Goal: Task Accomplishment & Management: Manage account settings

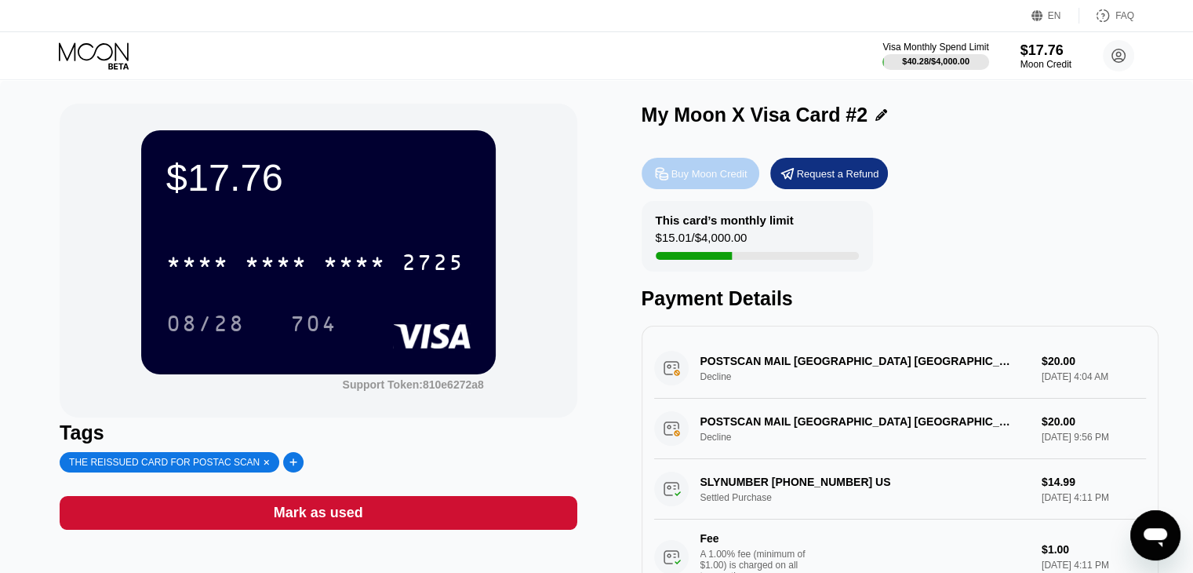
click at [693, 178] on div "Buy Moon Credit" at bounding box center [710, 173] width 76 height 13
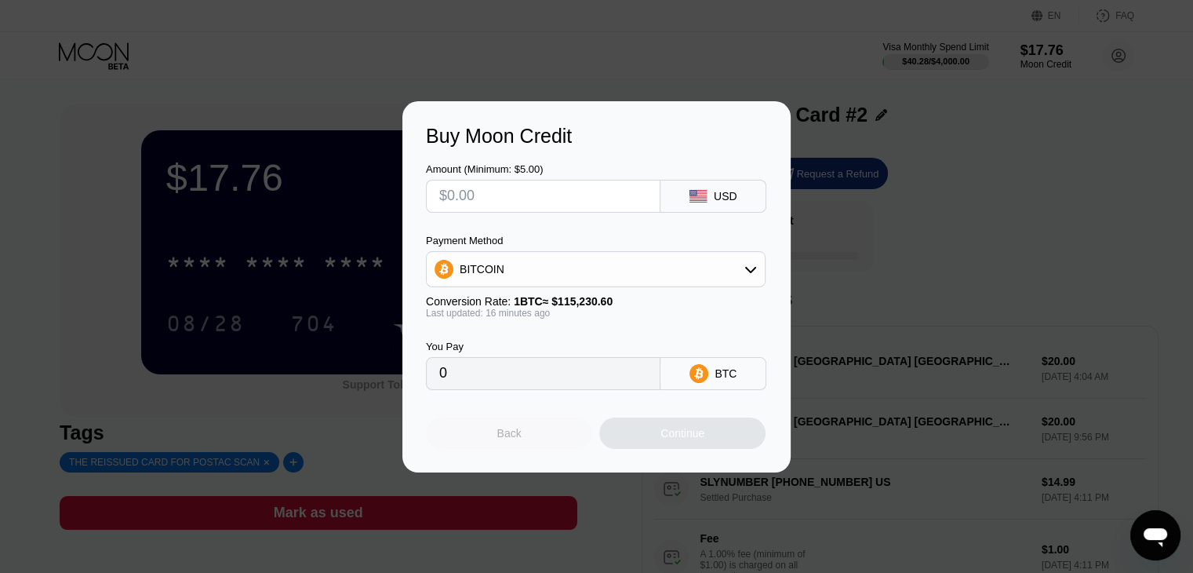
click at [533, 437] on div "Back" at bounding box center [509, 432] width 166 height 31
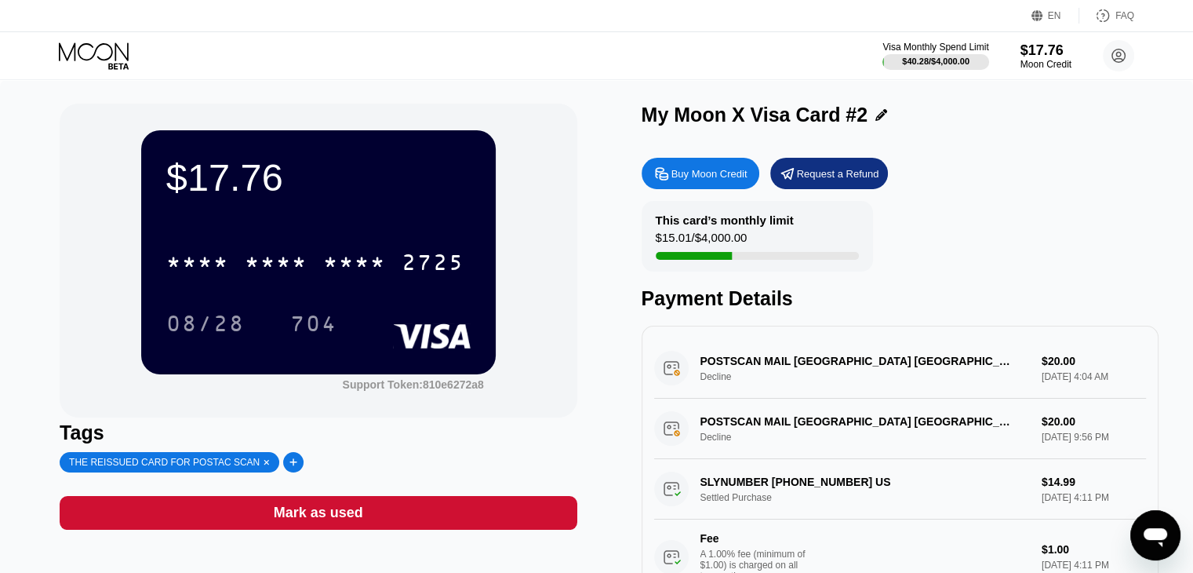
click at [283, 468] on div at bounding box center [293, 462] width 21 height 20
click at [420, 467] on icon at bounding box center [424, 461] width 9 height 9
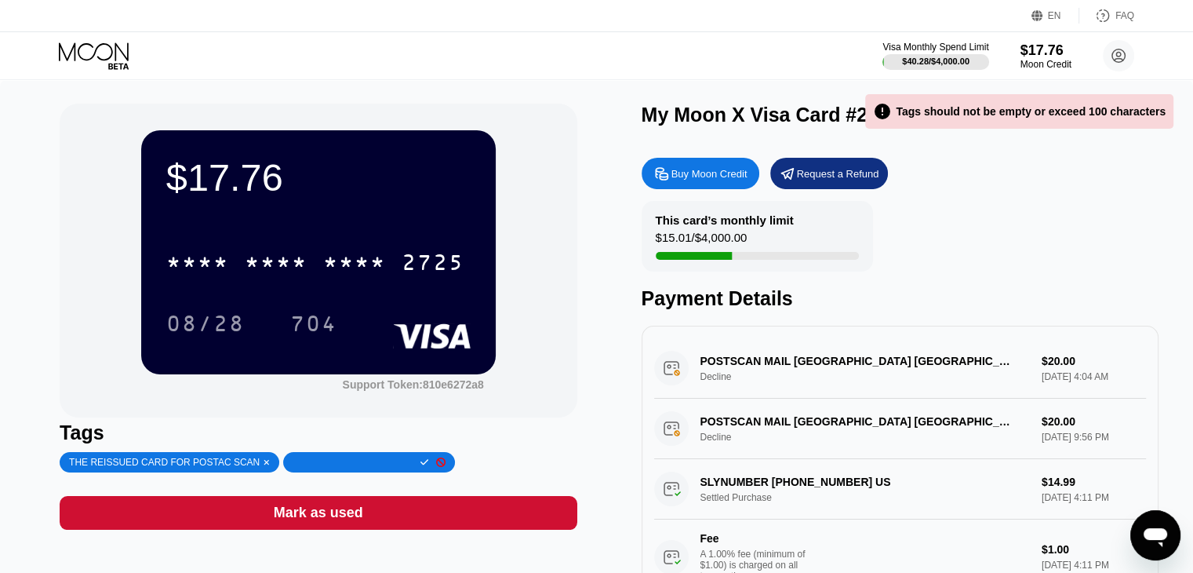
click at [420, 466] on div at bounding box center [369, 462] width 173 height 20
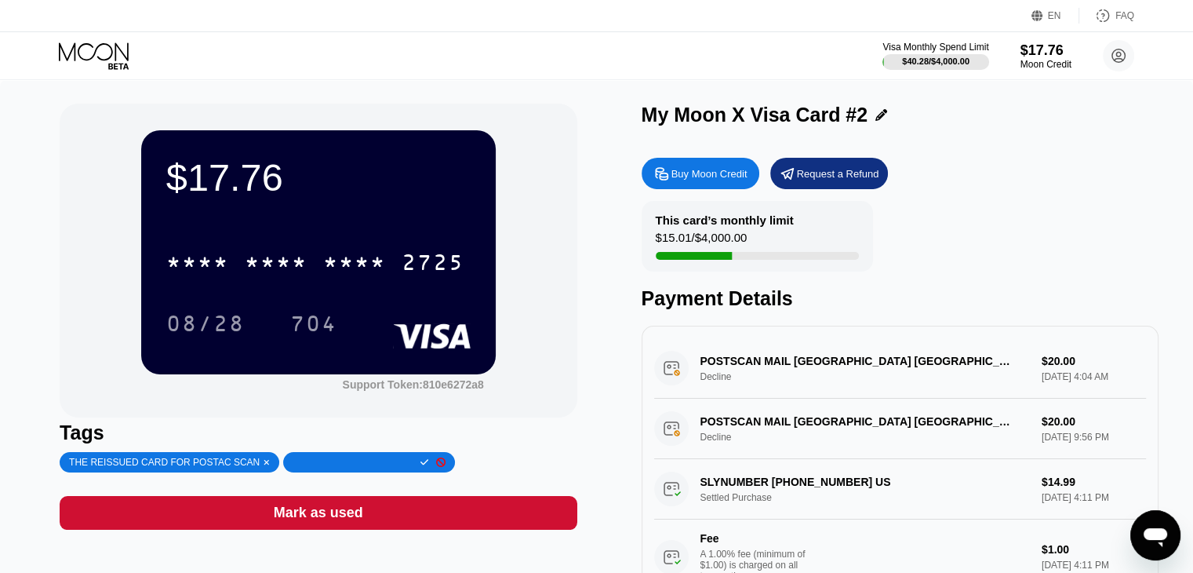
click at [433, 520] on div "Mark as used" at bounding box center [318, 513] width 517 height 34
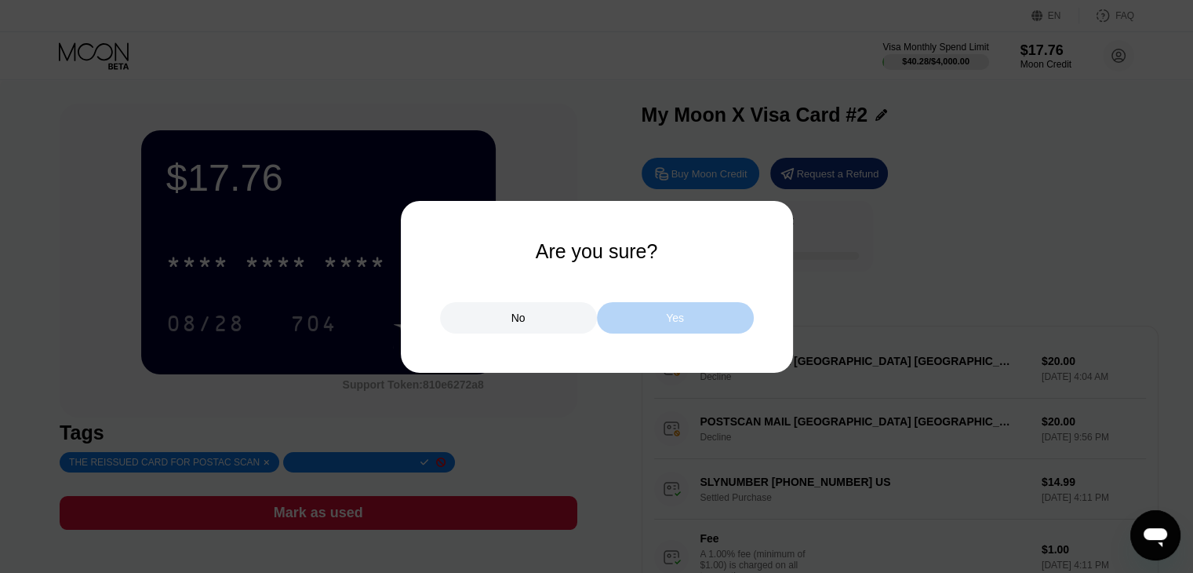
click at [664, 325] on div "Yes" at bounding box center [675, 317] width 157 height 31
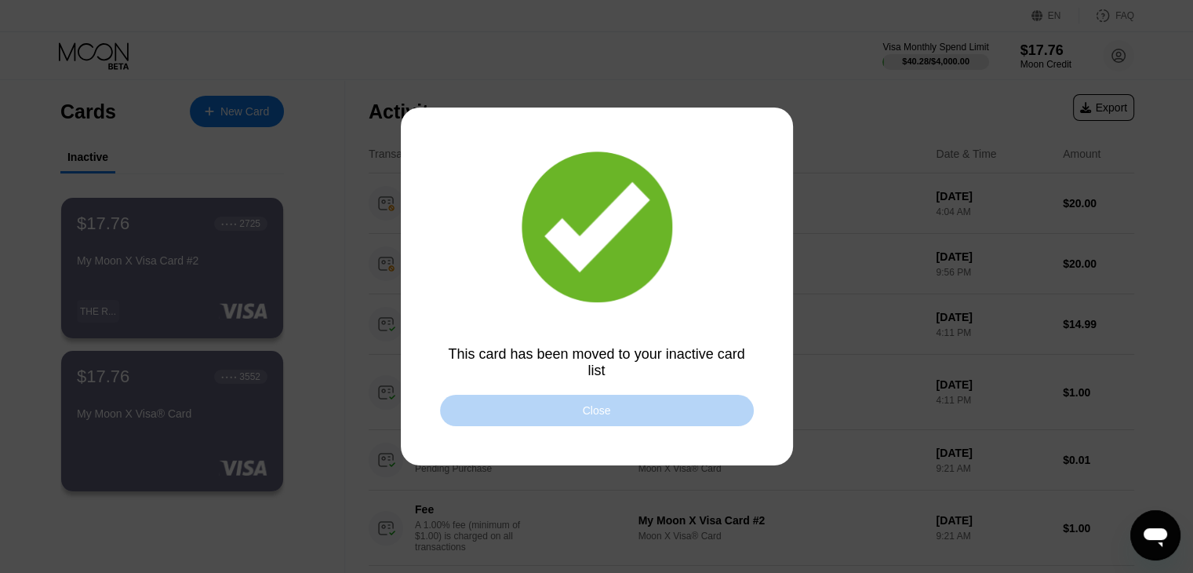
click at [594, 417] on div "Close" at bounding box center [597, 410] width 28 height 13
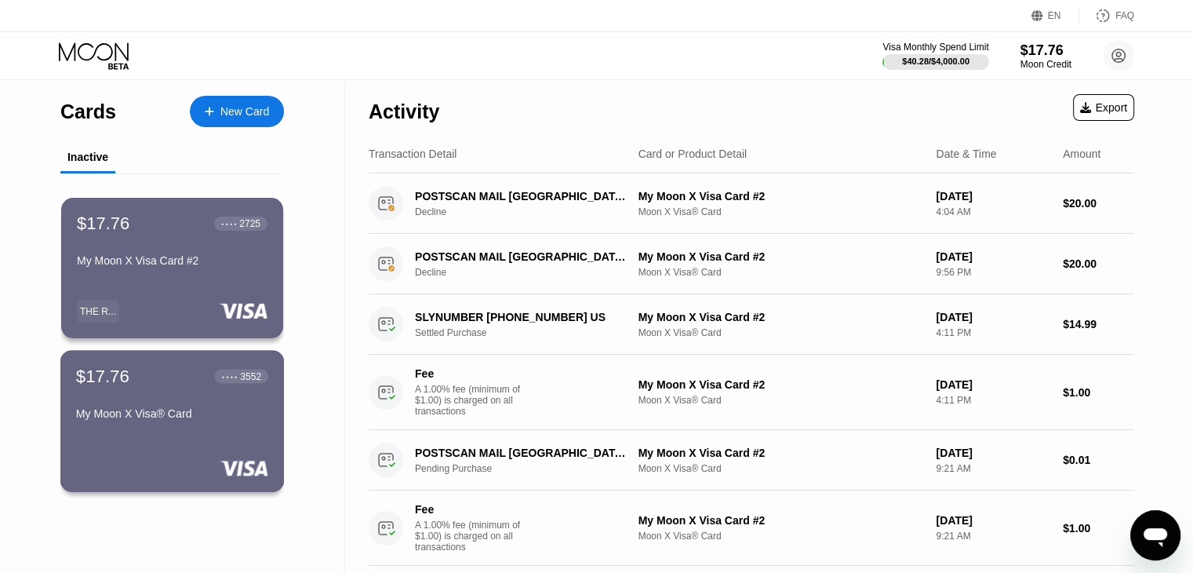
click at [192, 396] on div "$17.76 ● ● ● ● 3552 My Moon X Visa® Card" at bounding box center [172, 396] width 192 height 60
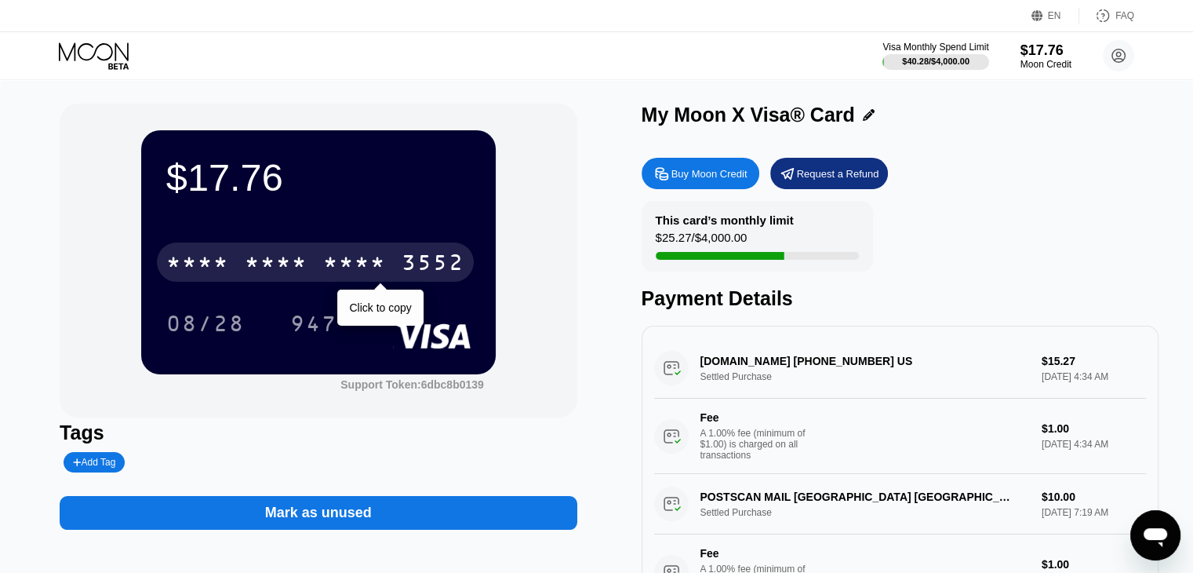
click at [430, 268] on div "3552" at bounding box center [433, 264] width 63 height 25
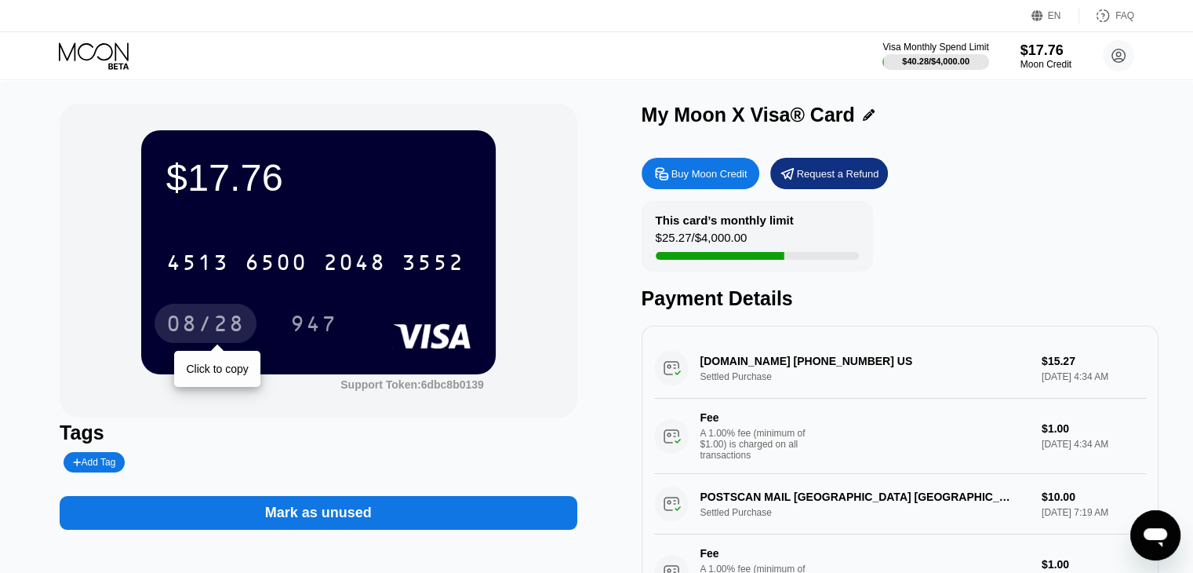
click at [207, 321] on div "08/28" at bounding box center [205, 325] width 78 height 25
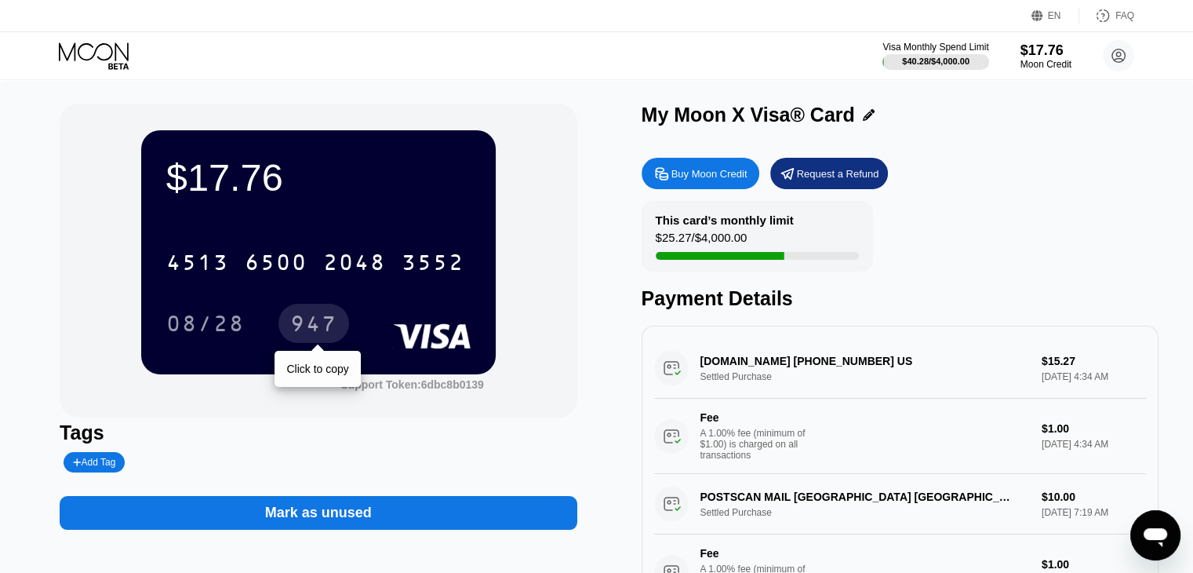
click at [325, 329] on div "947" at bounding box center [313, 325] width 47 height 25
click at [324, 325] on div "947" at bounding box center [313, 325] width 47 height 25
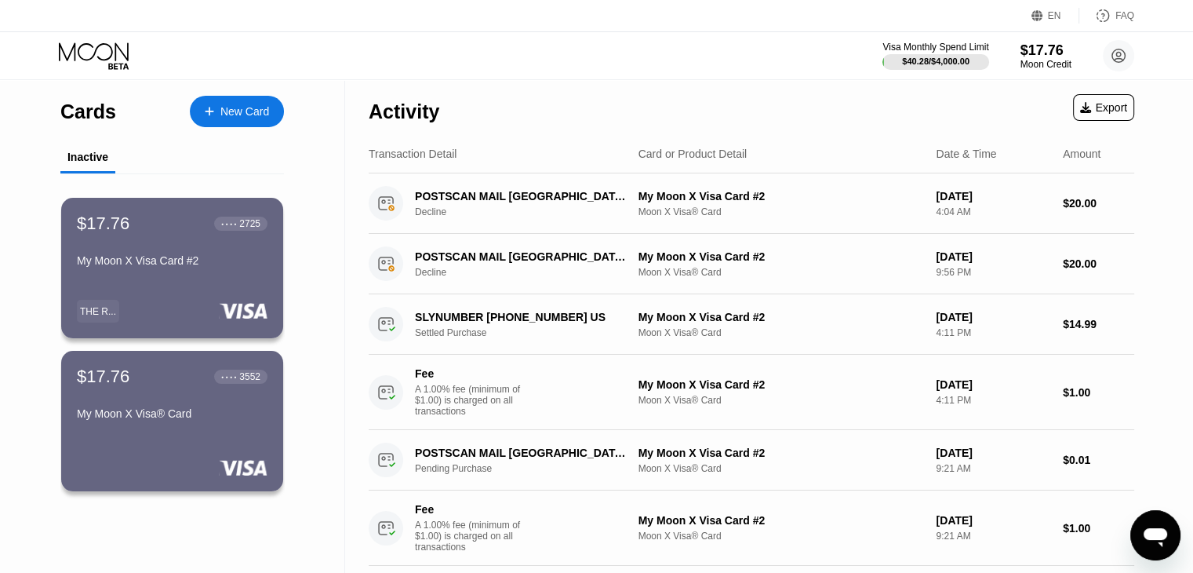
click at [157, 262] on div "My Moon X Visa Card #2" at bounding box center [172, 260] width 191 height 13
click at [188, 400] on div "$17.76 ● ● ● ● 3552 My Moon X Visa® Card" at bounding box center [172, 396] width 192 height 60
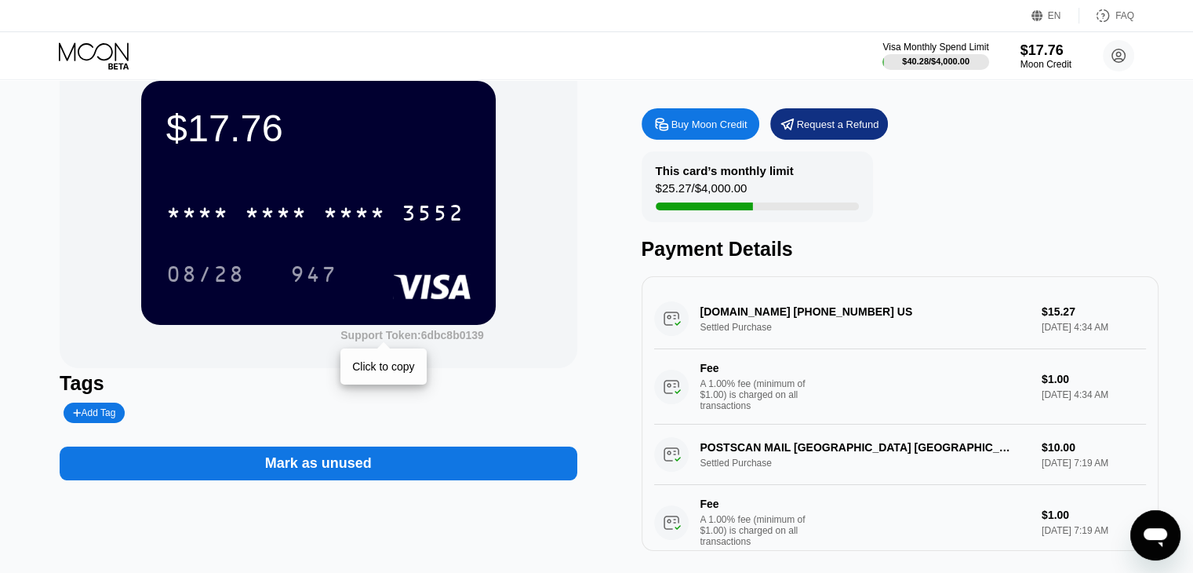
scroll to position [53, 0]
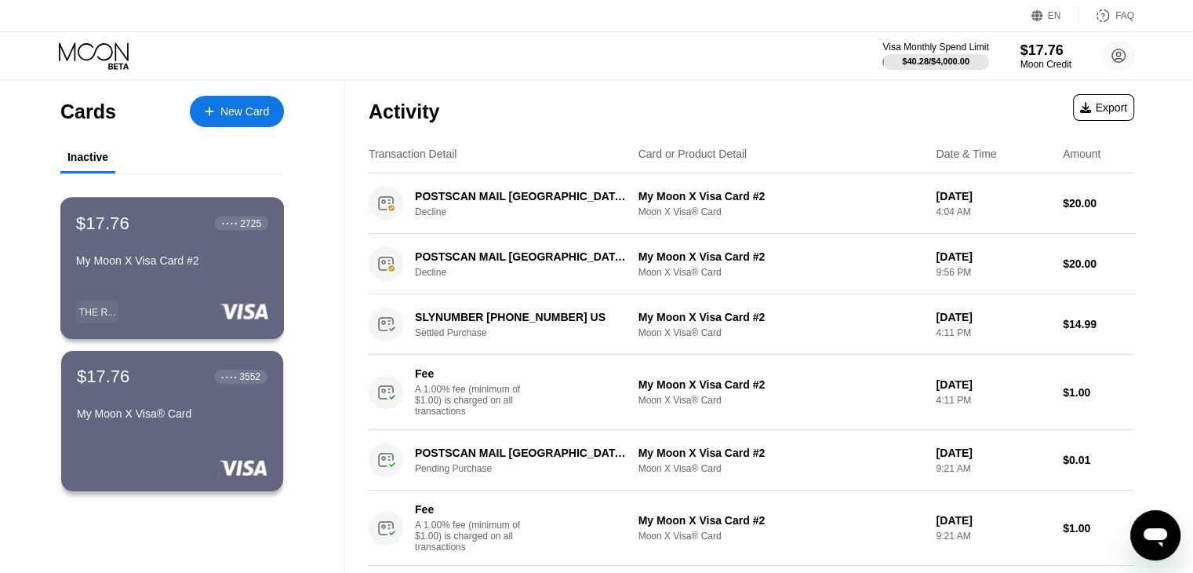
click at [187, 267] on div "My Moon X Visa Card #2" at bounding box center [172, 260] width 192 height 13
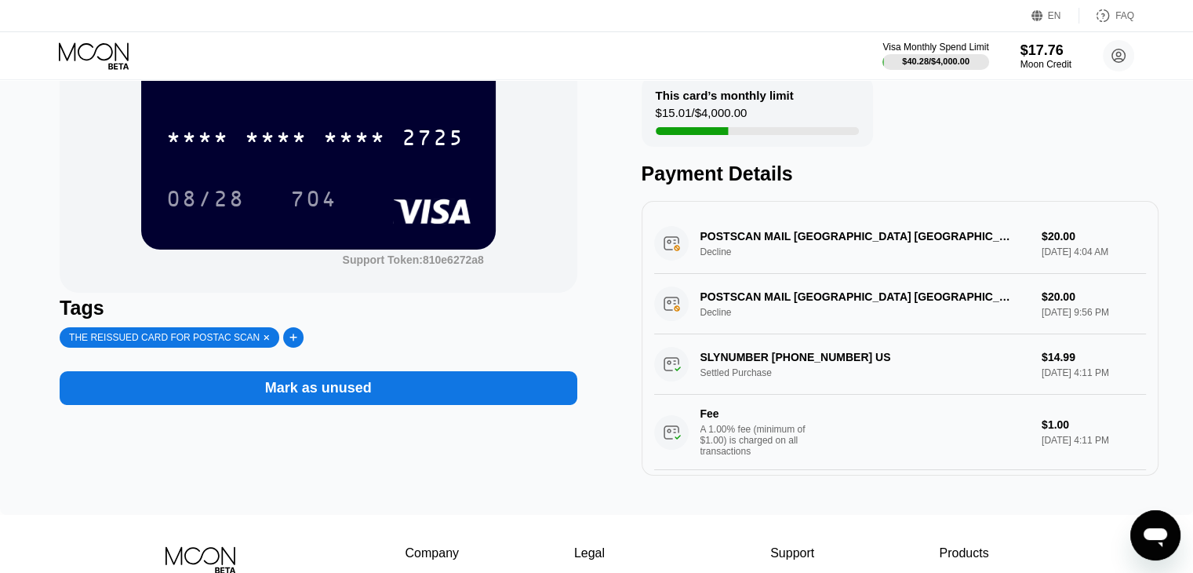
scroll to position [132, 0]
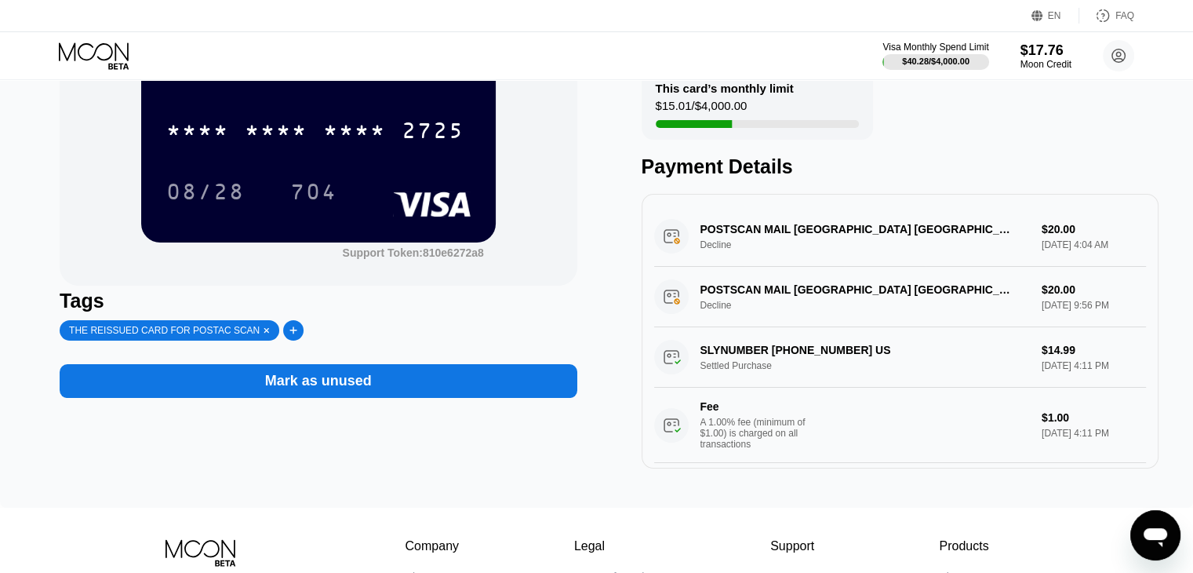
click at [308, 390] on div "Mark as unused" at bounding box center [318, 381] width 107 height 18
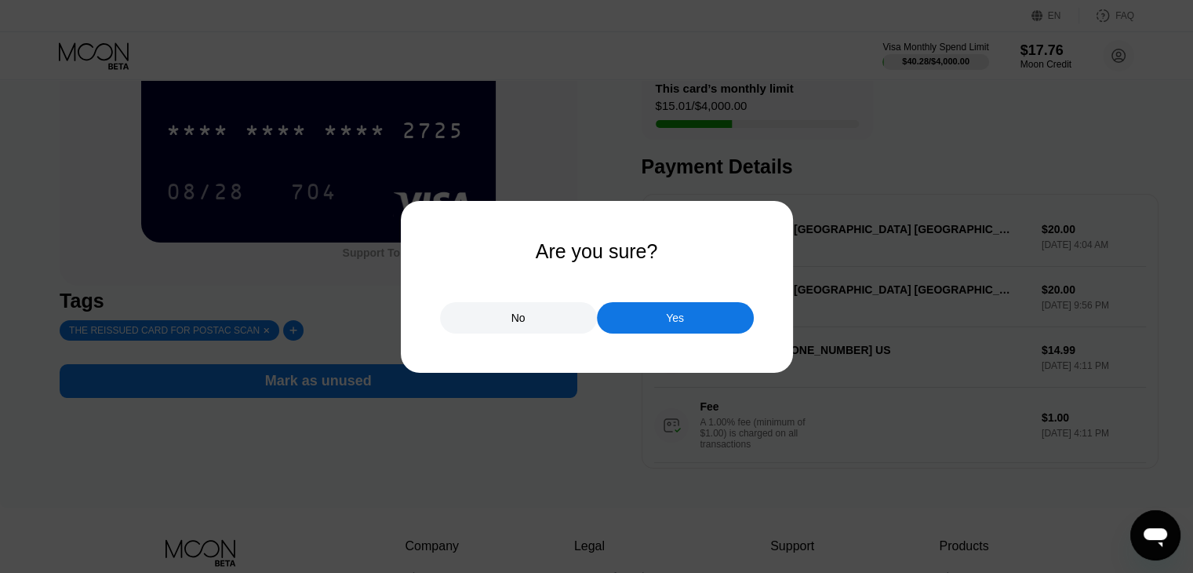
click at [707, 304] on div "Yes" at bounding box center [675, 317] width 157 height 31
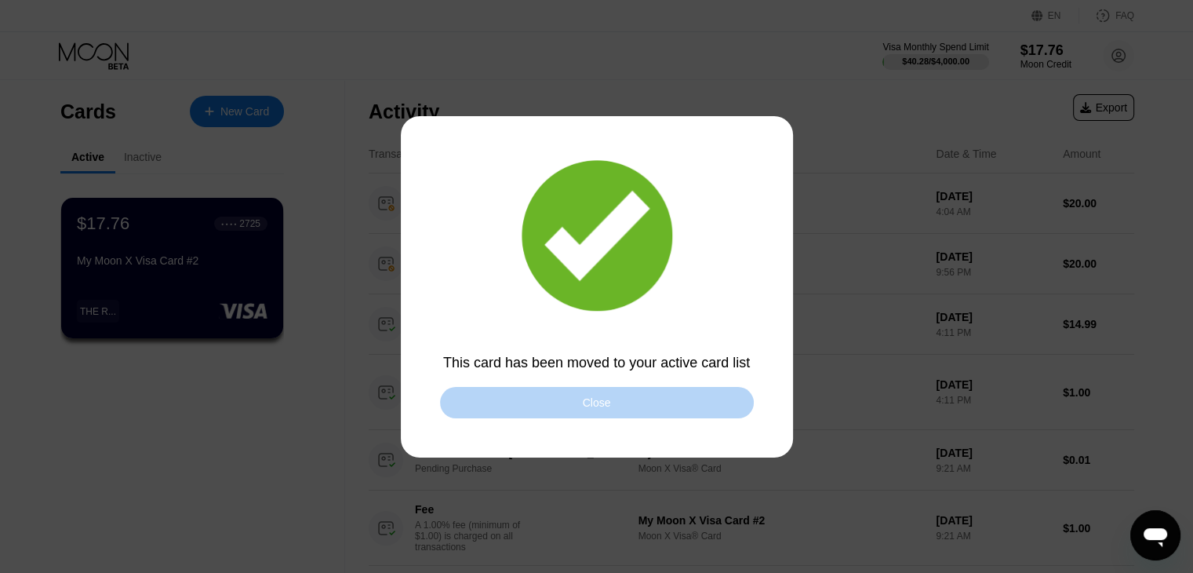
click at [600, 412] on div "Close" at bounding box center [597, 402] width 314 height 31
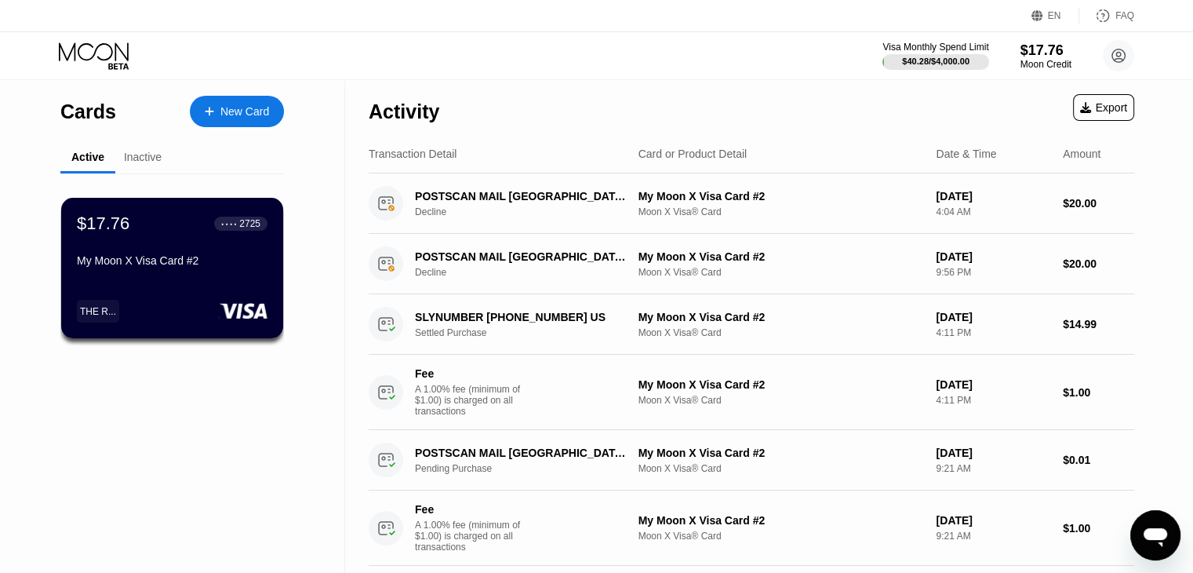
click at [144, 159] on div "Inactive" at bounding box center [143, 157] width 38 height 13
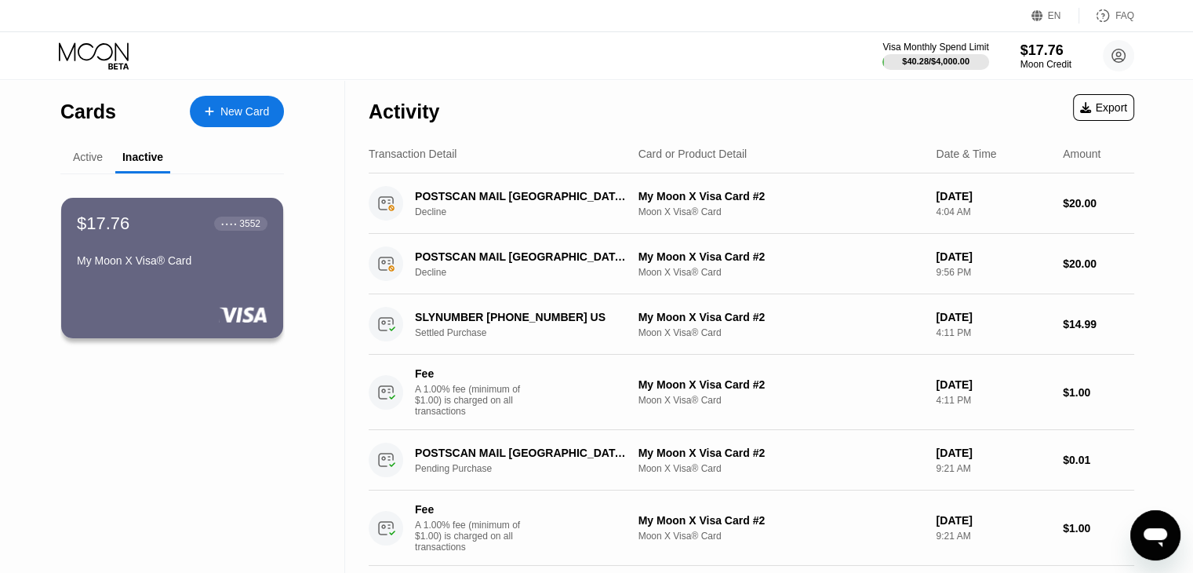
click at [82, 158] on div "Active" at bounding box center [88, 157] width 30 height 13
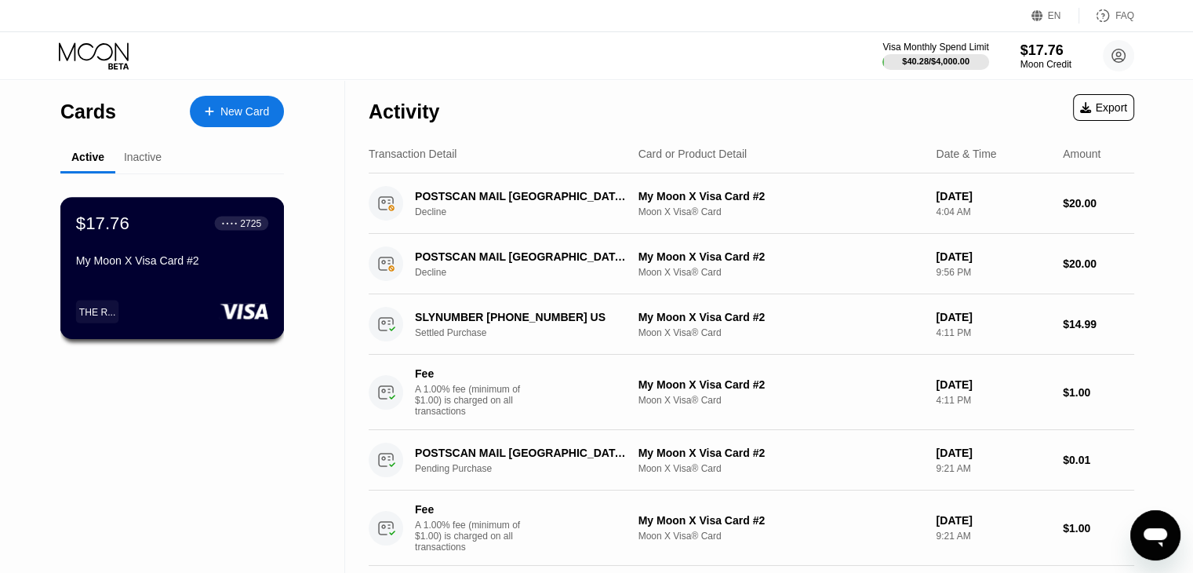
click at [141, 267] on div "My Moon X Visa Card #2" at bounding box center [172, 260] width 192 height 13
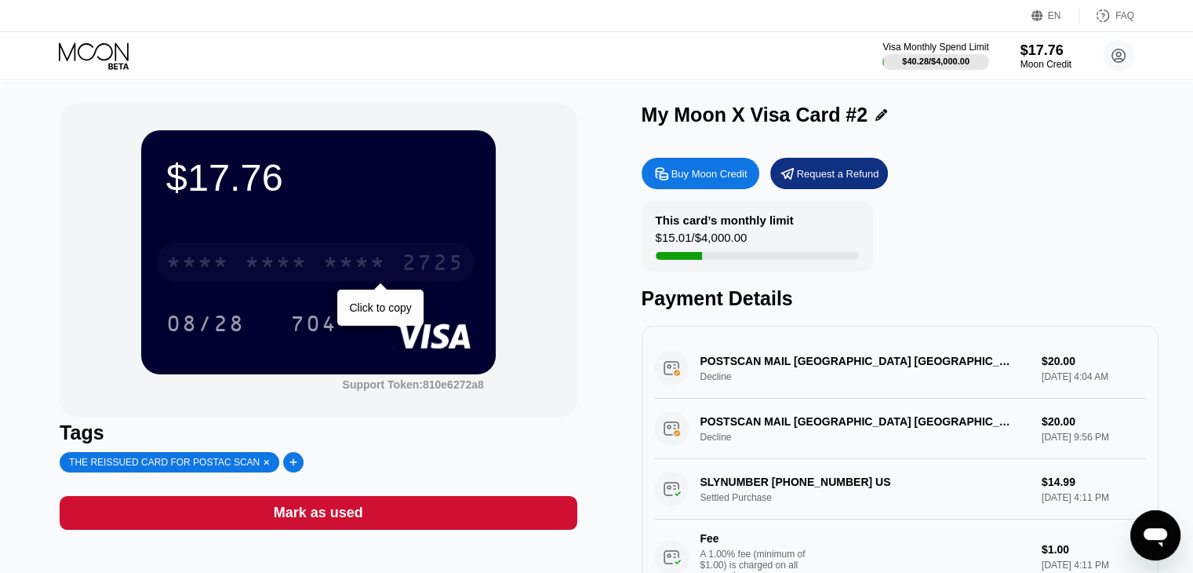
click at [386, 258] on div "* * * *" at bounding box center [354, 264] width 63 height 25
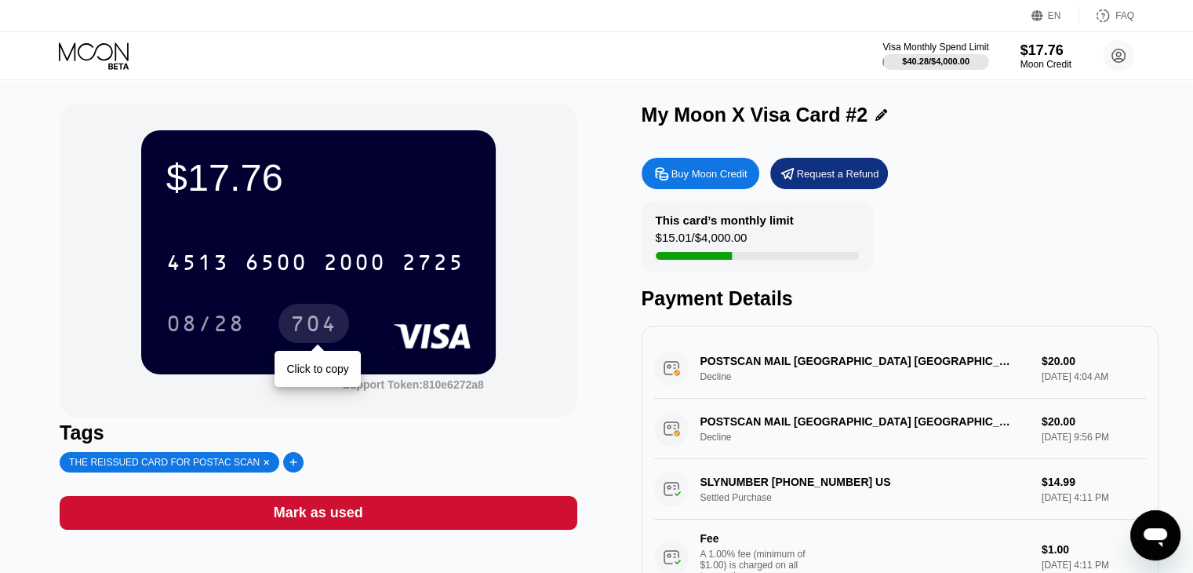
click at [322, 332] on div "704" at bounding box center [313, 325] width 47 height 25
